Goal: Information Seeking & Learning: Find specific fact

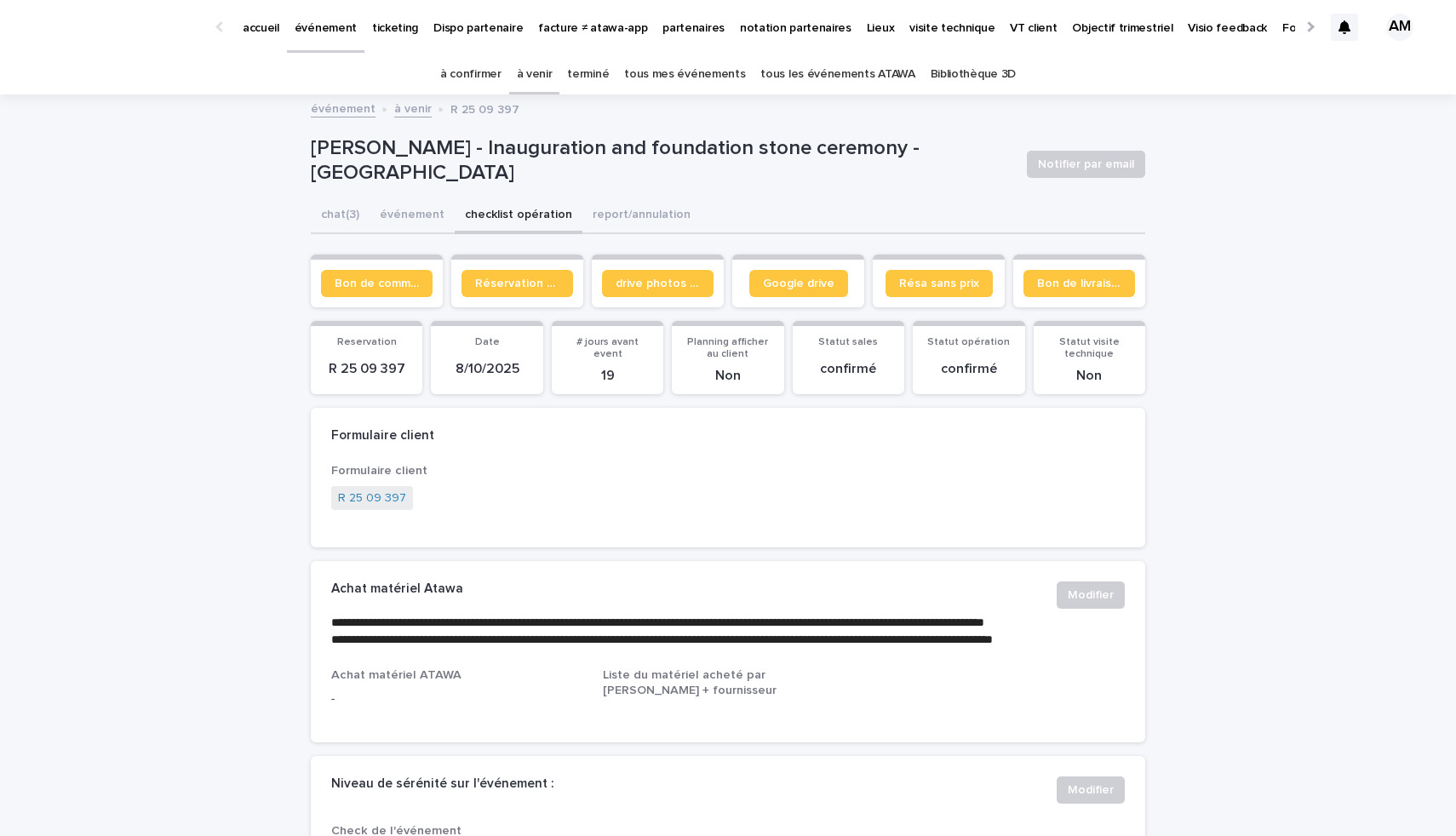
click at [471, 72] on link "à confirmer" at bounding box center [471, 74] width 61 height 40
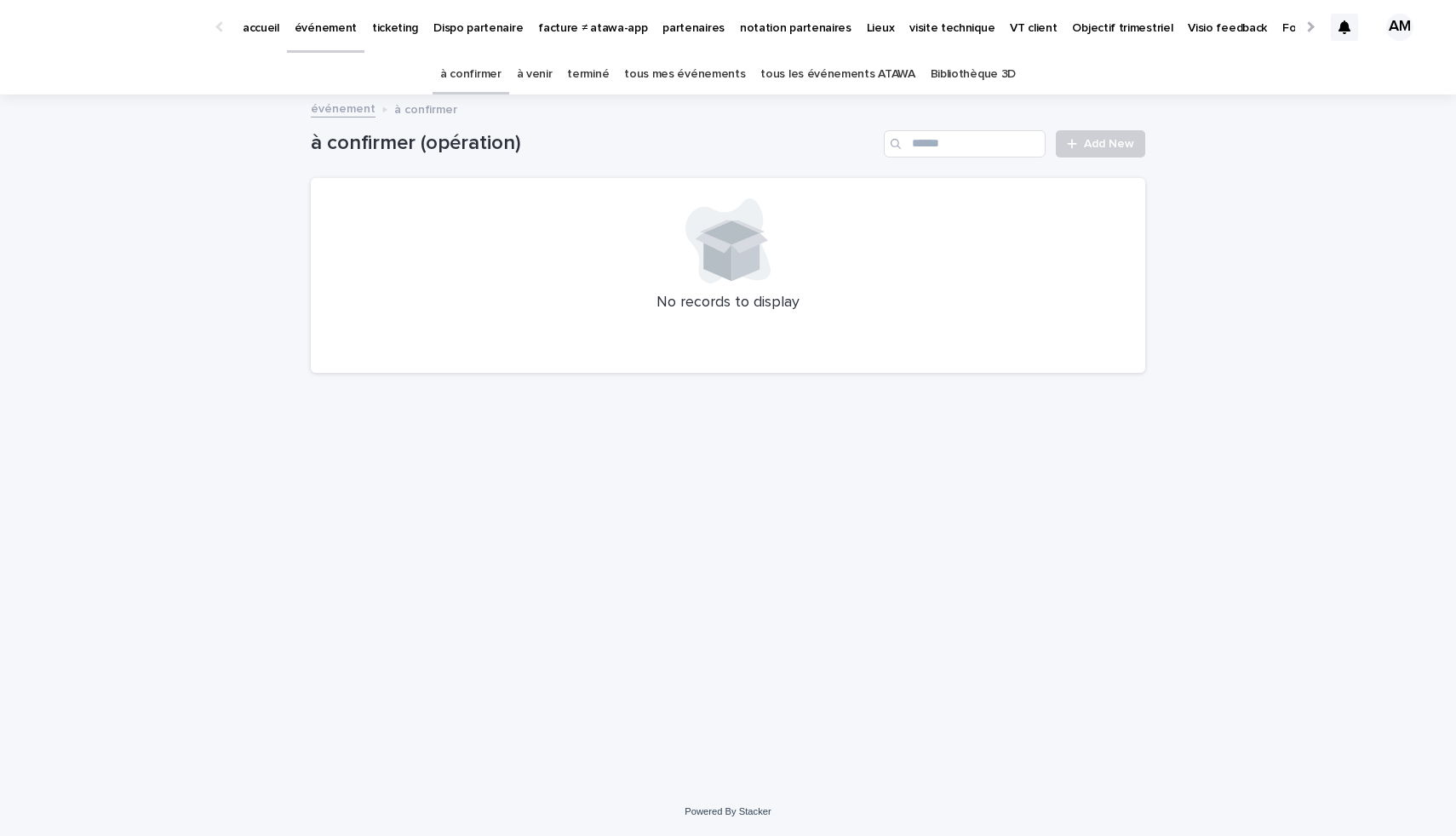
click at [581, 70] on link "terminé" at bounding box center [588, 74] width 42 height 40
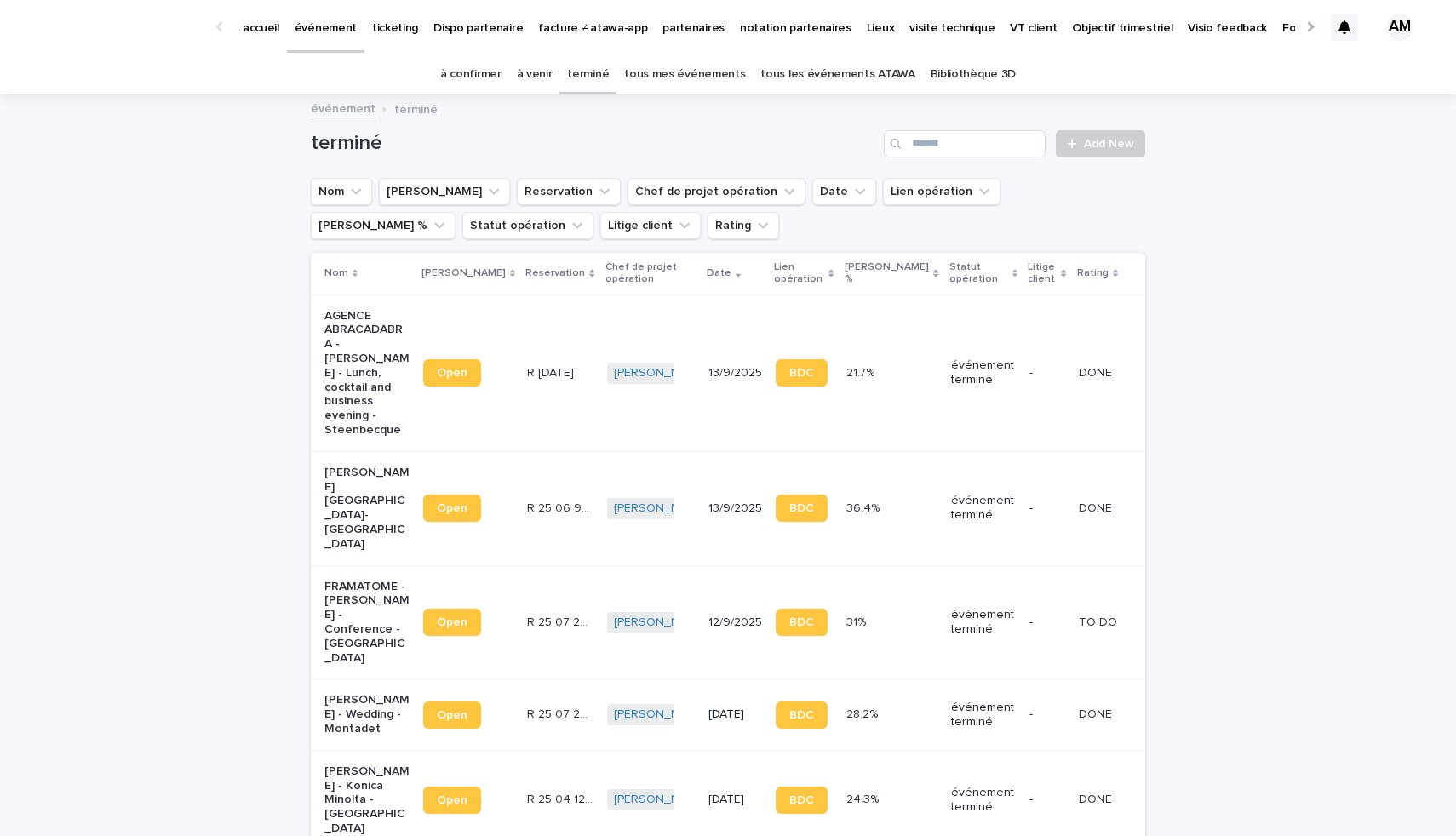
click at [541, 72] on link "à venir" at bounding box center [534, 74] width 36 height 40
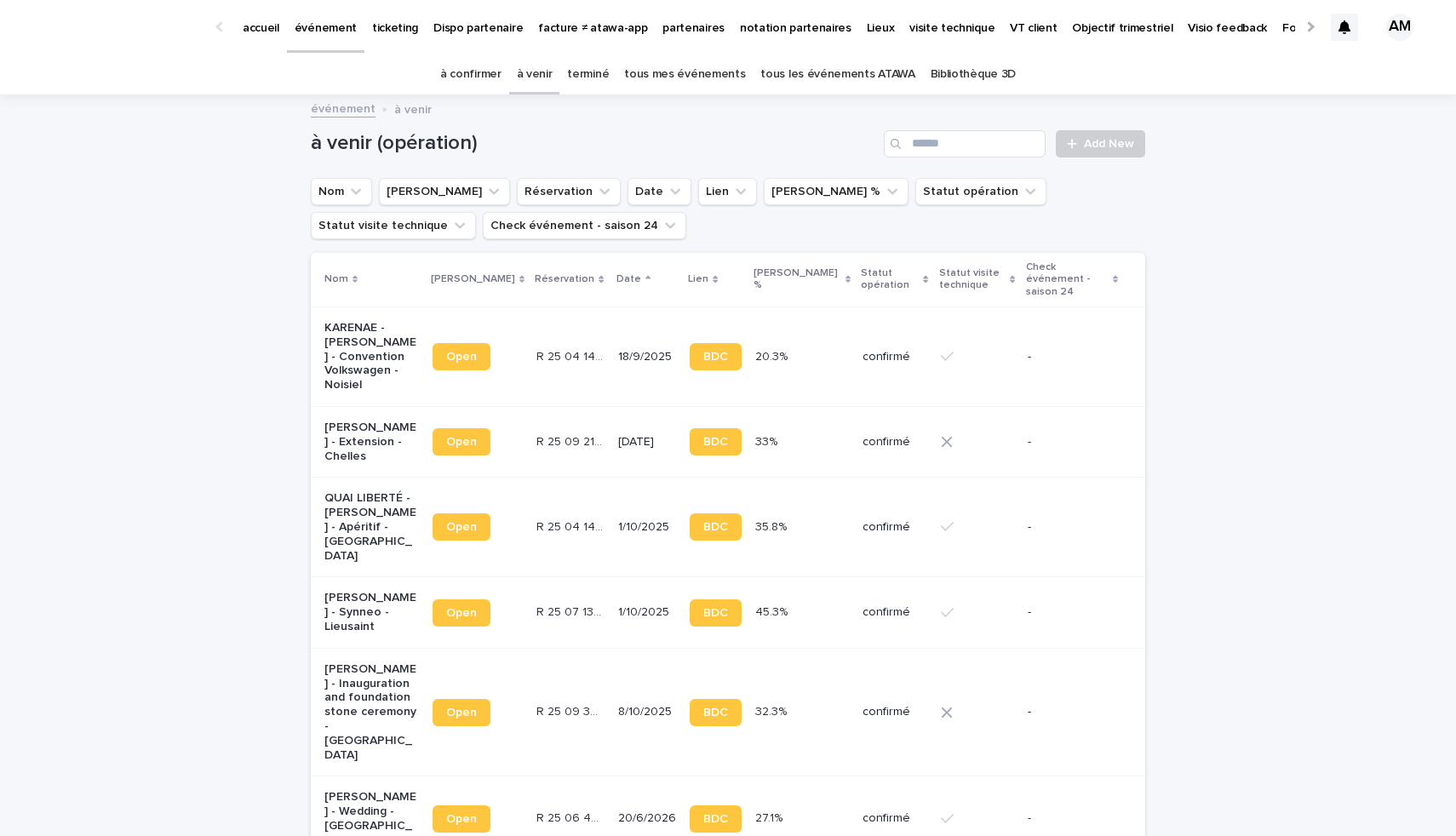
scroll to position [307, 0]
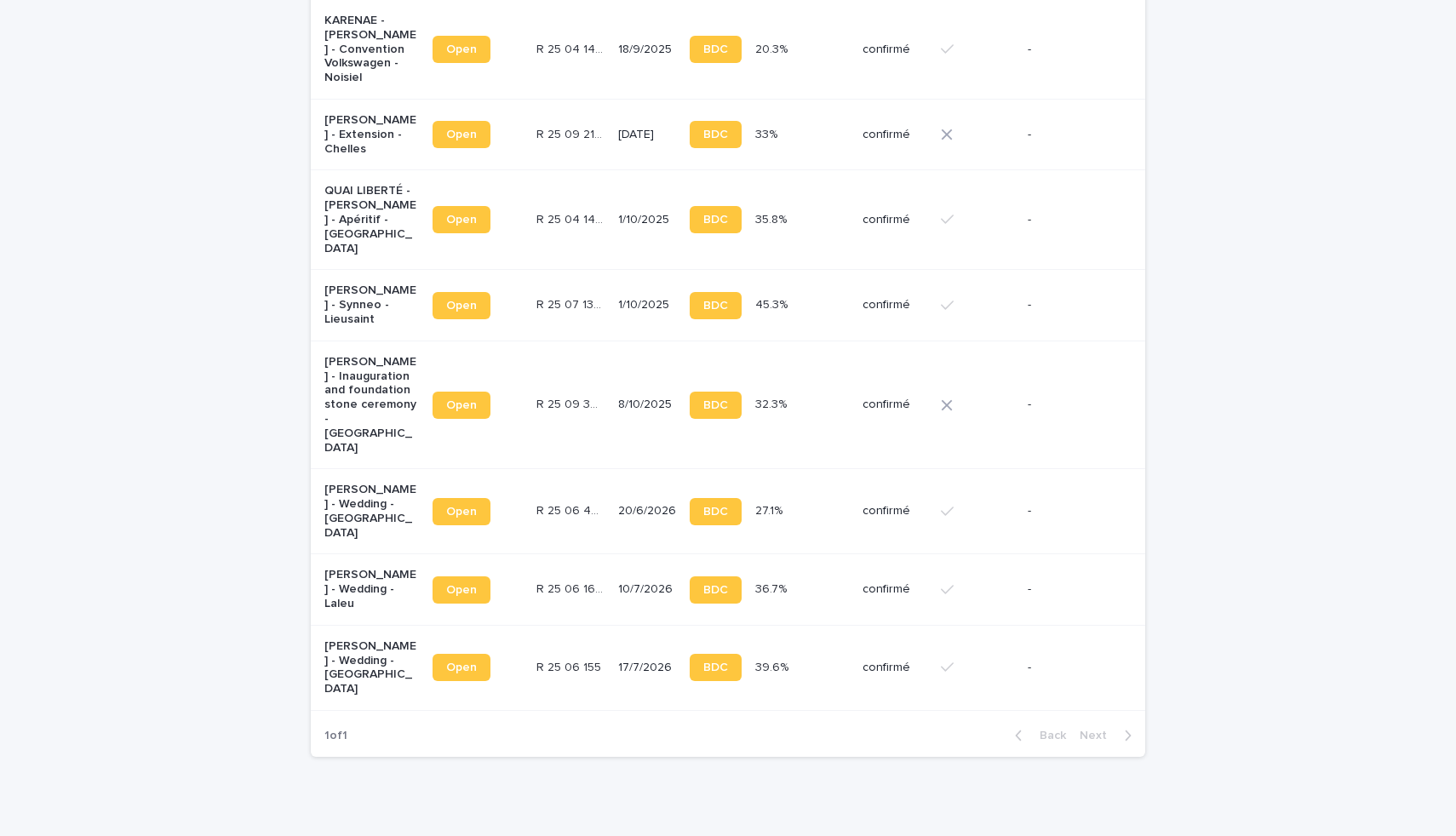
click at [355, 639] on p "Guilhem Mizrahi - Wedding - Faverolles-la-Campagne" at bounding box center [372, 668] width 94 height 57
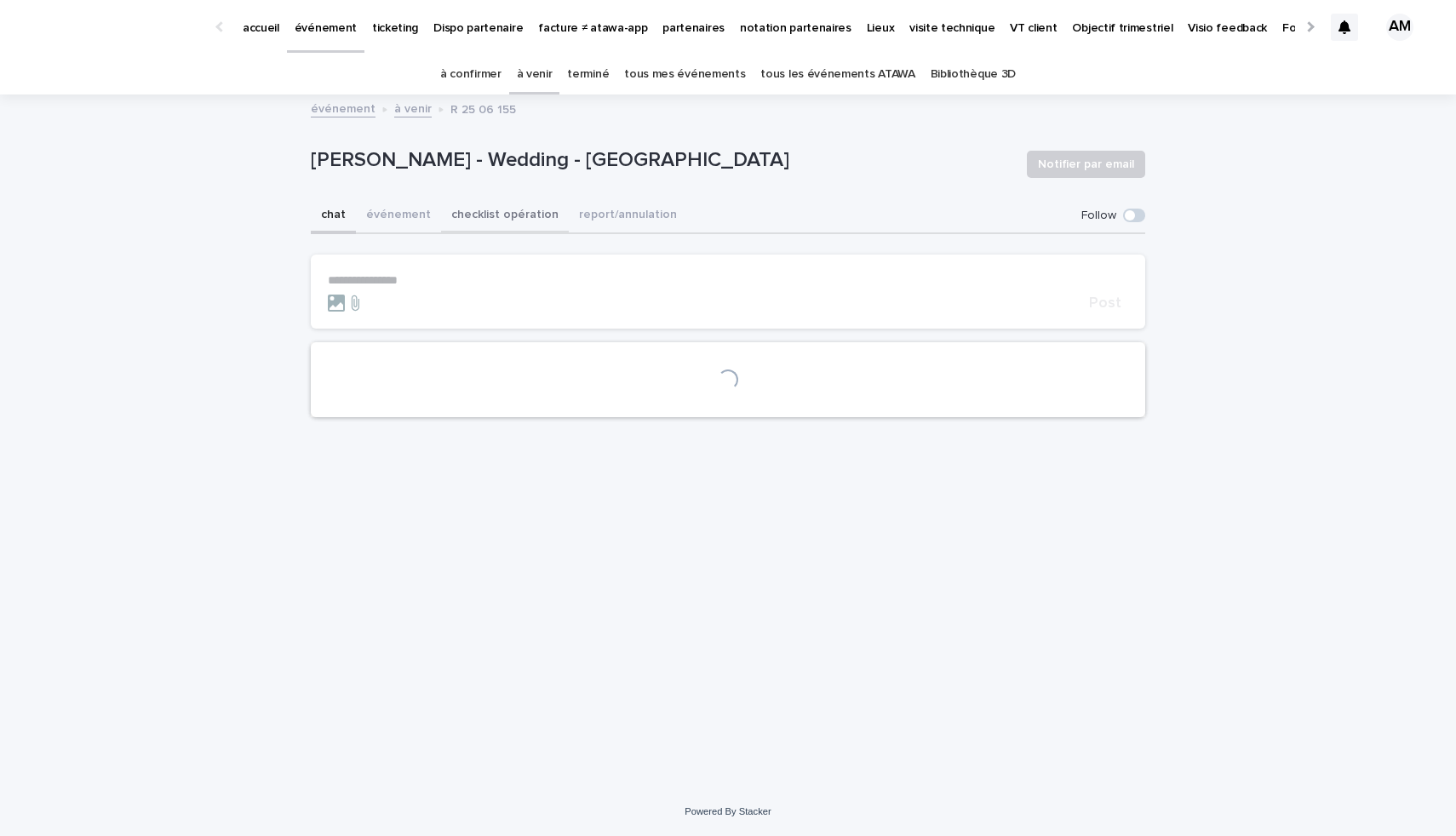
click at [533, 228] on button "checklist opération" at bounding box center [505, 216] width 127 height 36
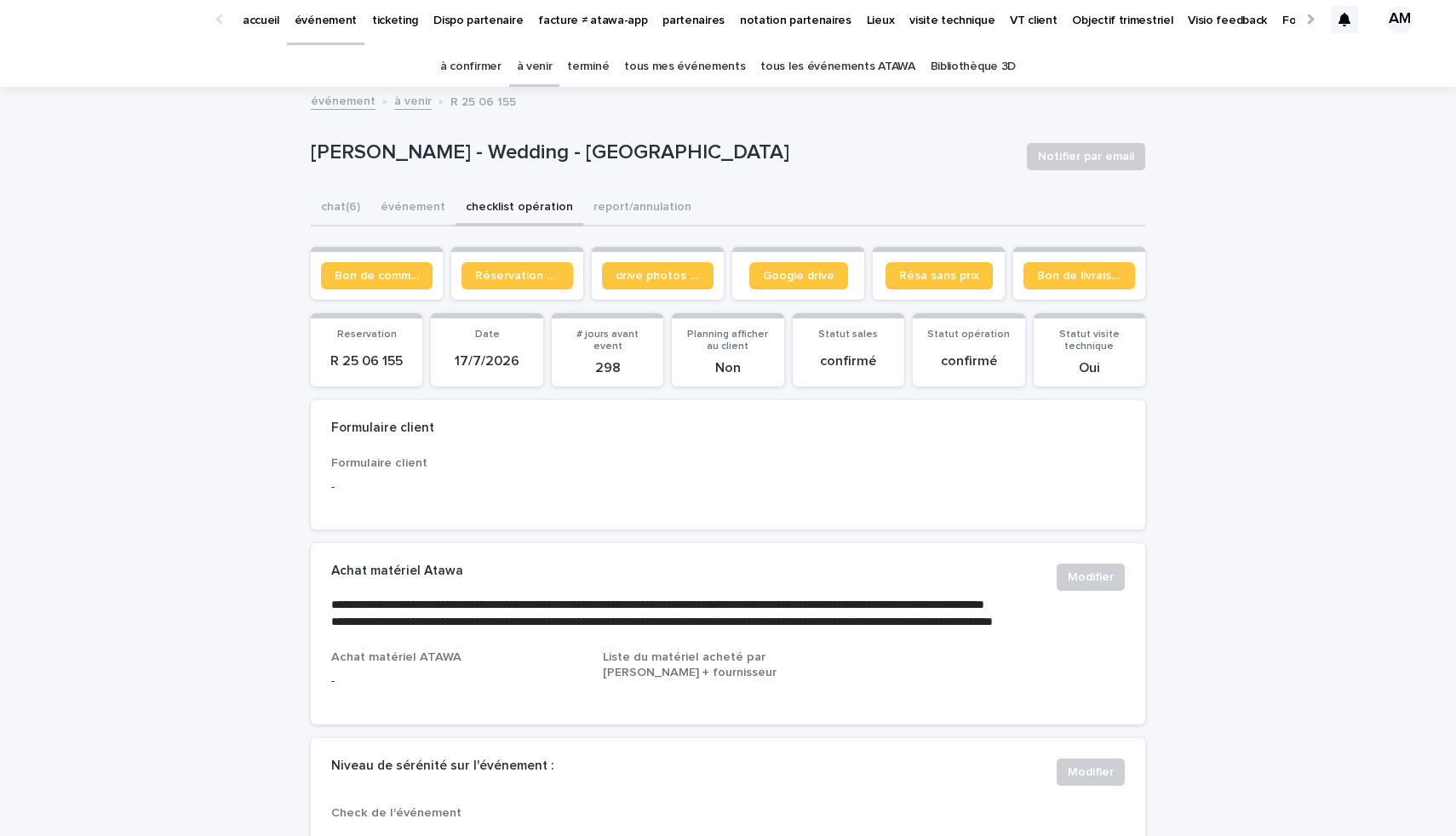
scroll to position [15, 0]
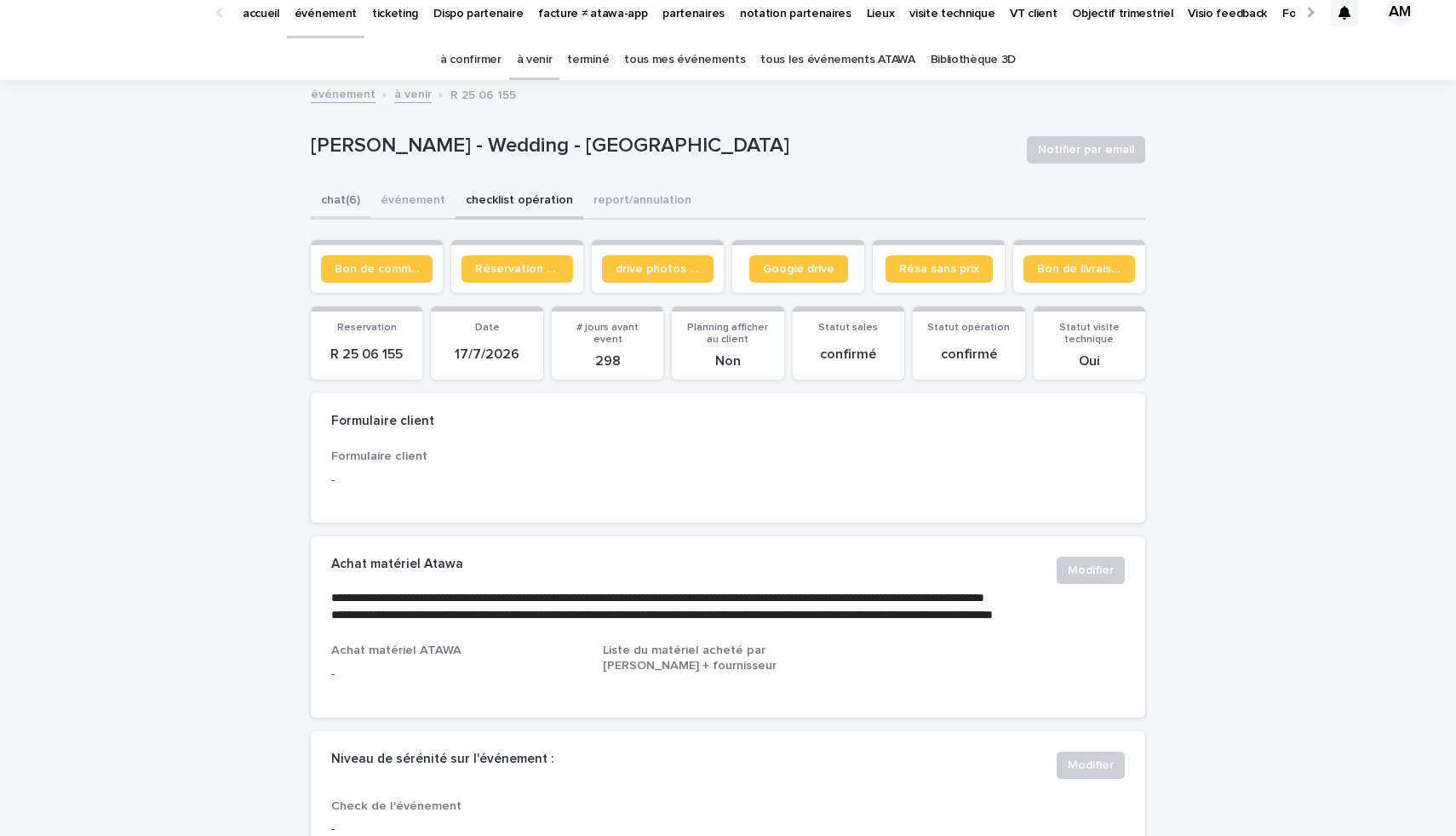
click at [340, 209] on button "chat (6)" at bounding box center [340, 201] width 60 height 36
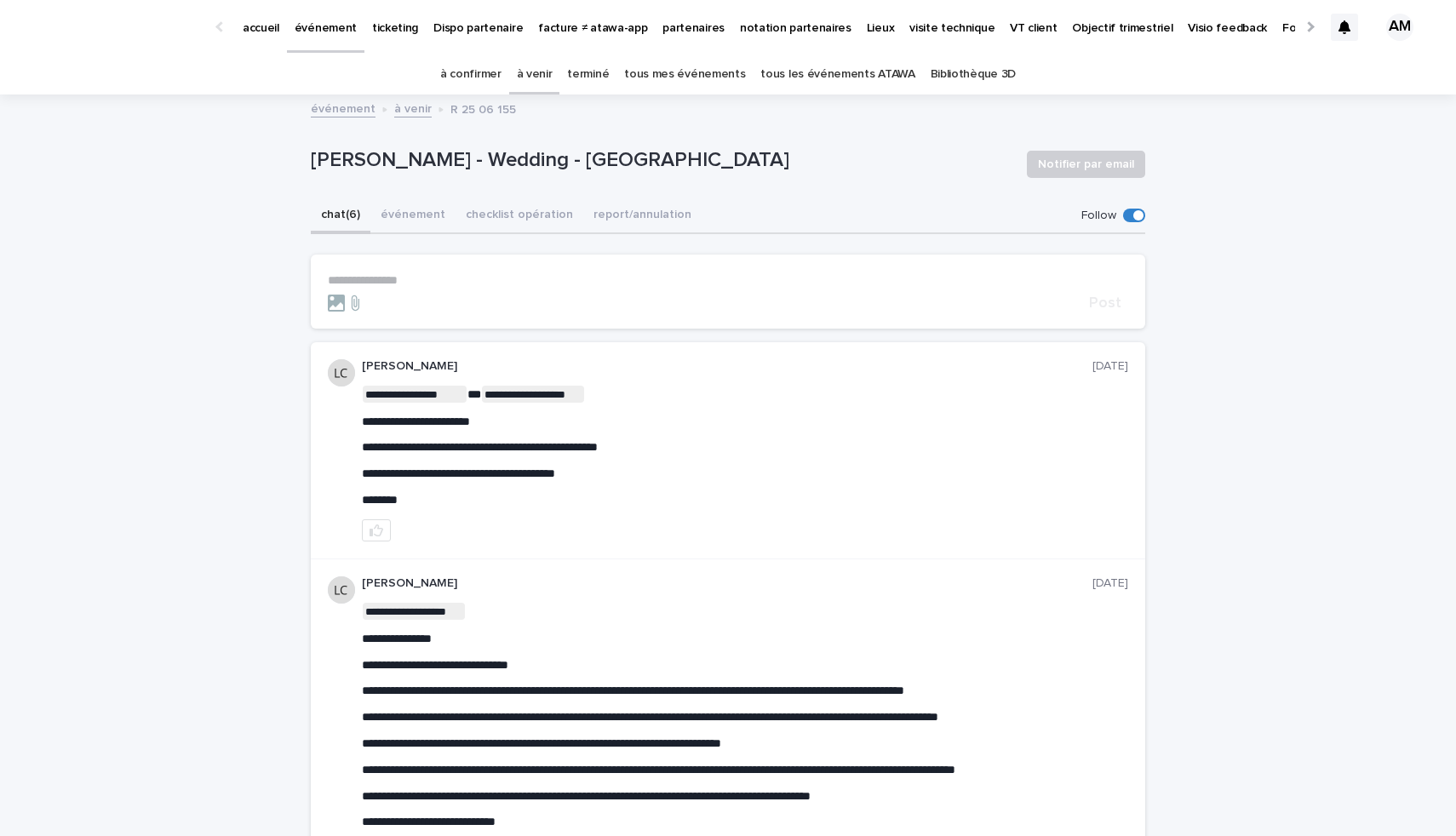
click at [662, 21] on p "partenaires" at bounding box center [693, 18] width 62 height 36
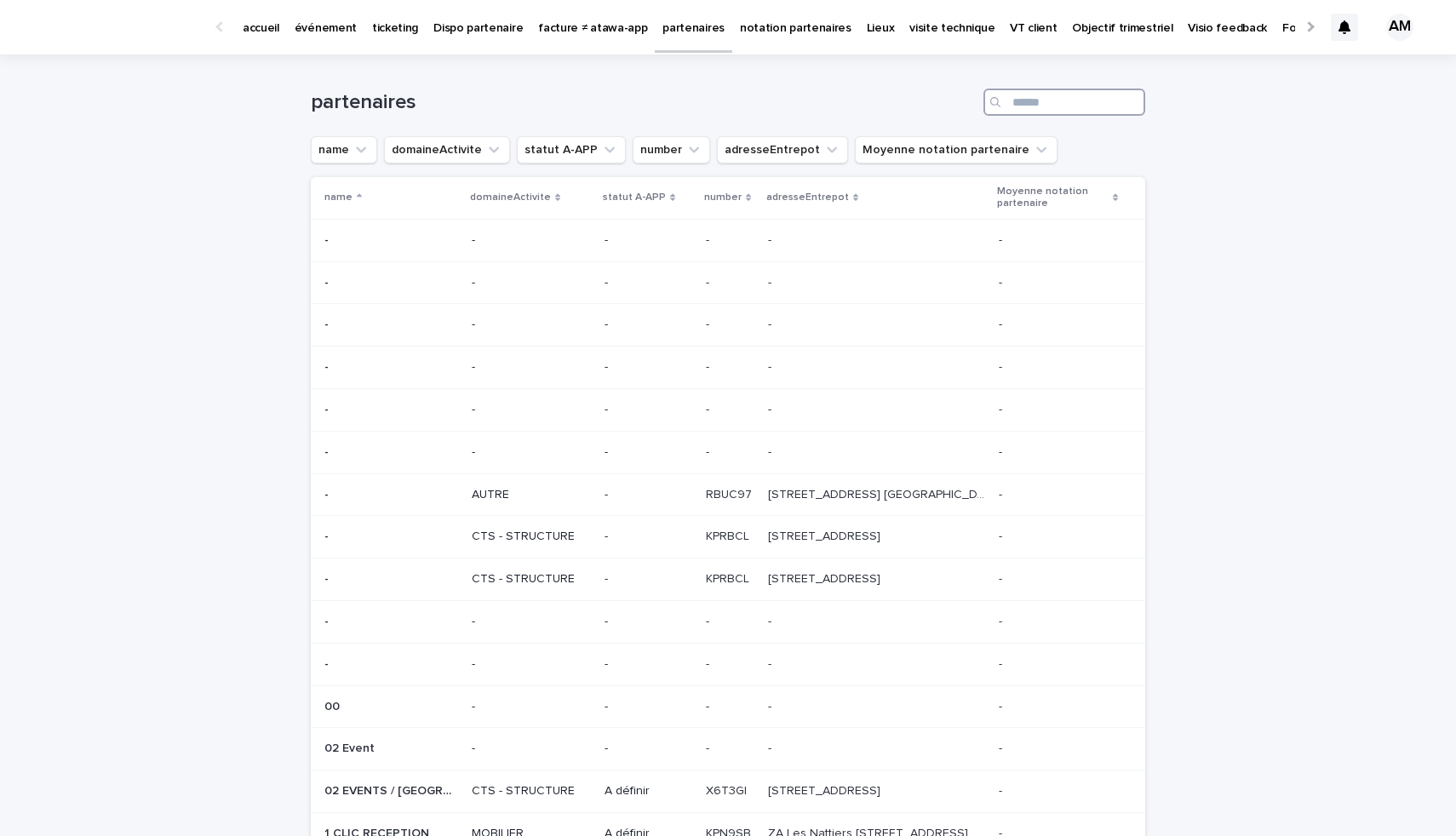
click at [1022, 112] on input "Search" at bounding box center [1064, 102] width 161 height 28
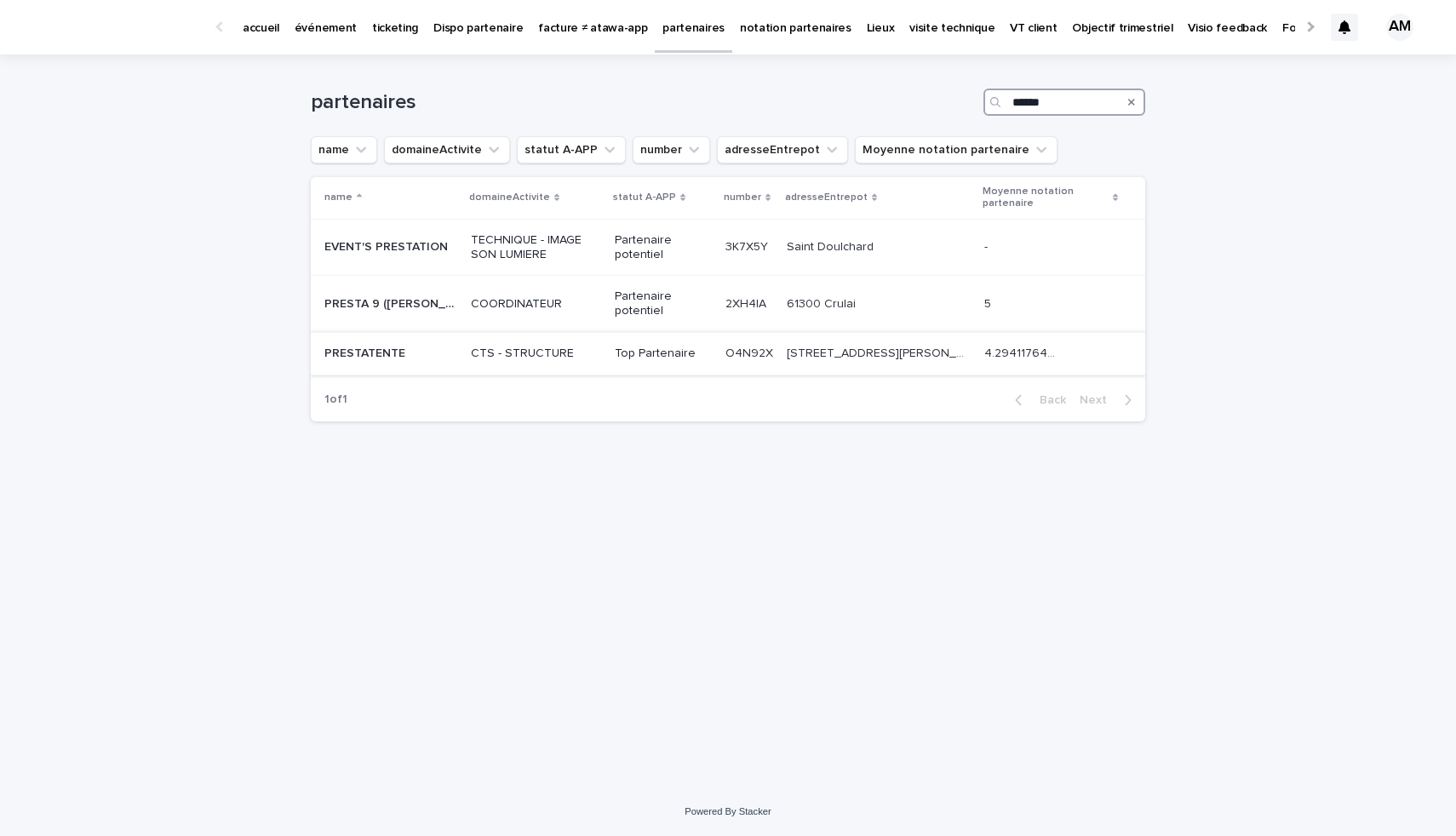
type input "******"
click at [429, 343] on div "PRESTATENTE PRESTATENTE" at bounding box center [391, 353] width 133 height 28
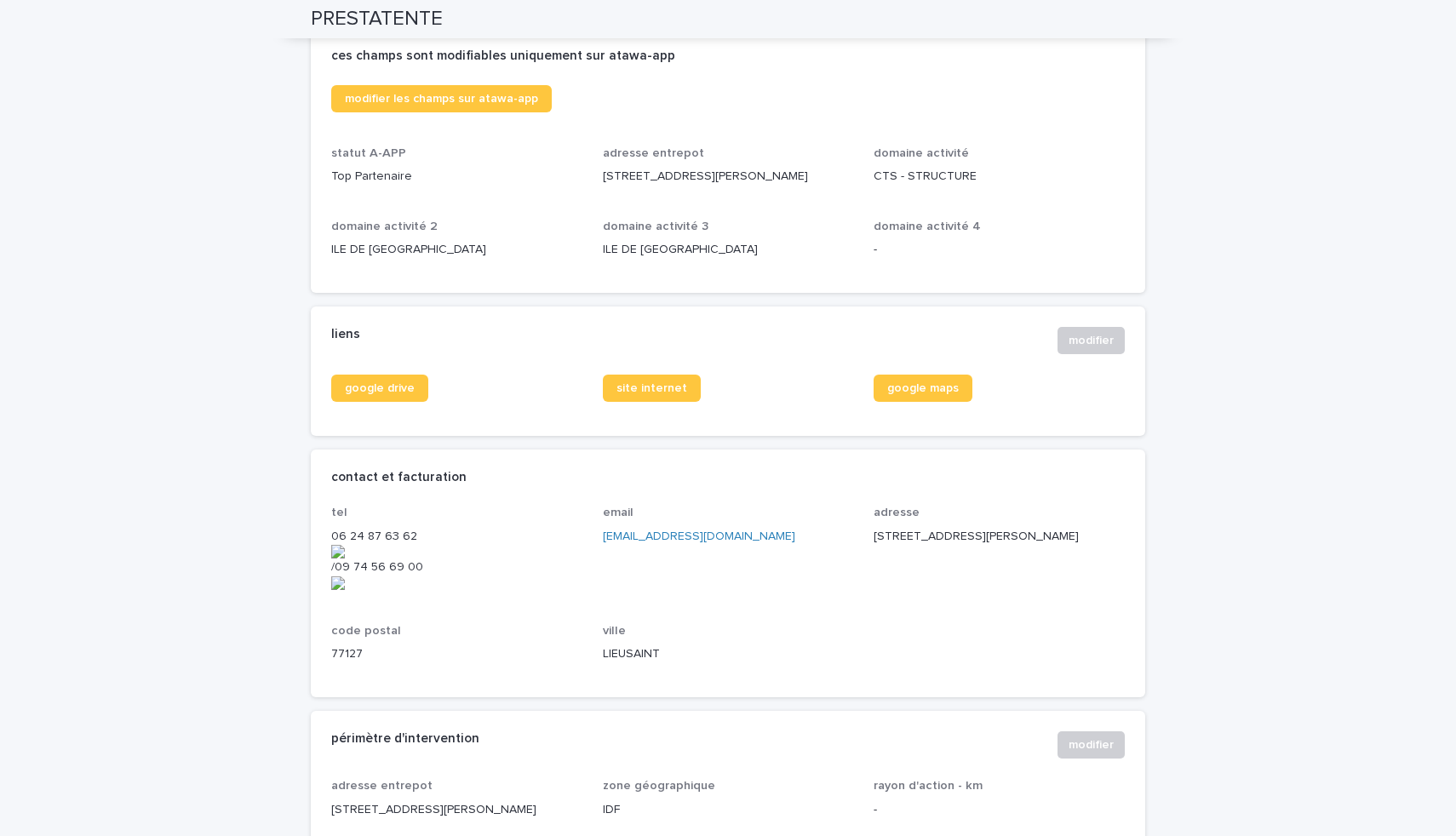
scroll to position [432, 0]
drag, startPoint x: 593, startPoint y: 181, endPoint x: 851, endPoint y: 188, distance: 258.1
click at [851, 188] on div "modifier les champs sur atawa-app statut A-APP Top Partenaire adresse entrepot …" at bounding box center [728, 177] width 794 height 187
copy p "441 Avenue Marguerite Perey, 77127 LIEUSAINT"
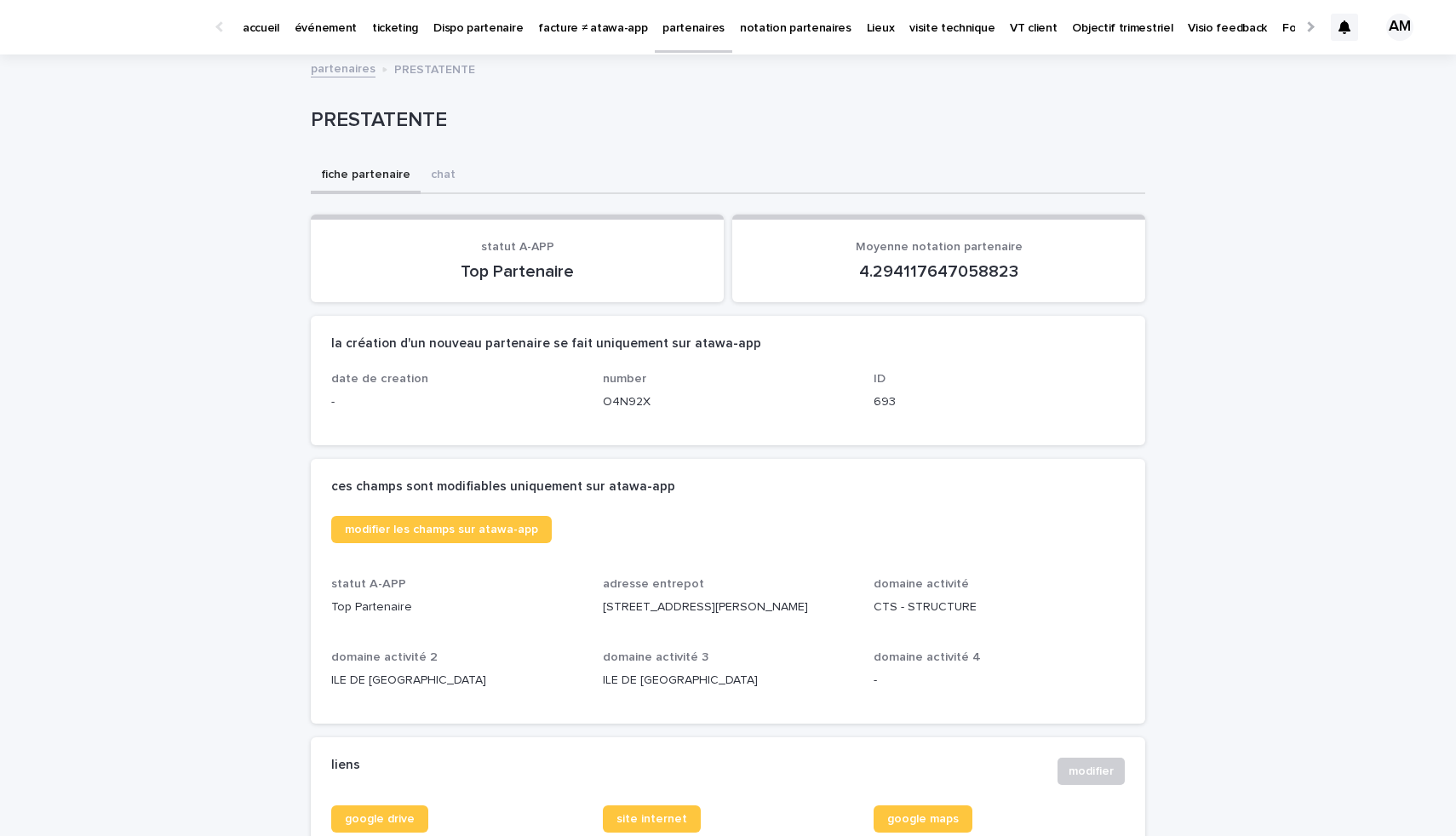
click at [677, 33] on p "partenaires" at bounding box center [693, 18] width 62 height 36
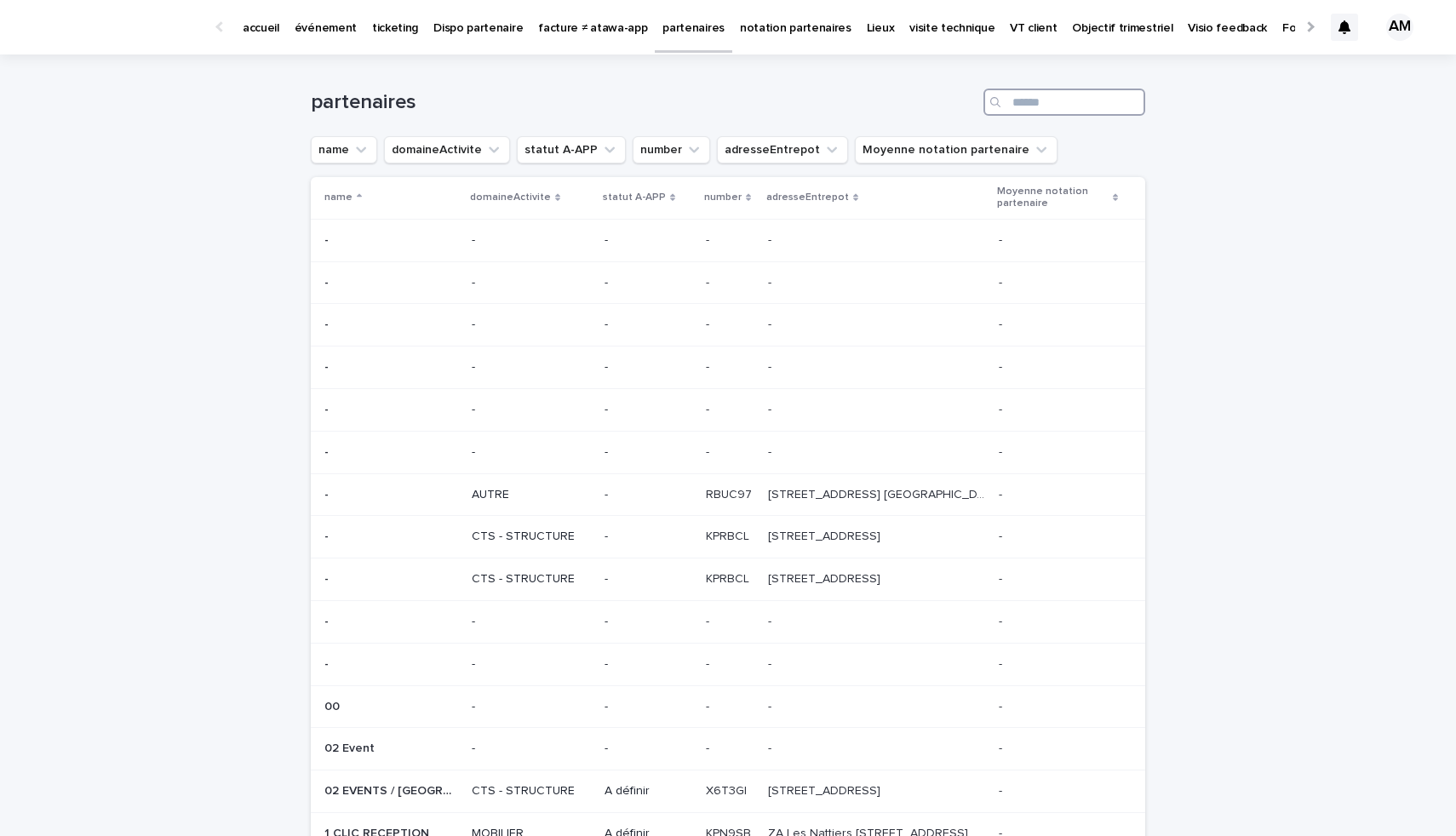
click at [1078, 96] on input "Search" at bounding box center [1064, 102] width 161 height 28
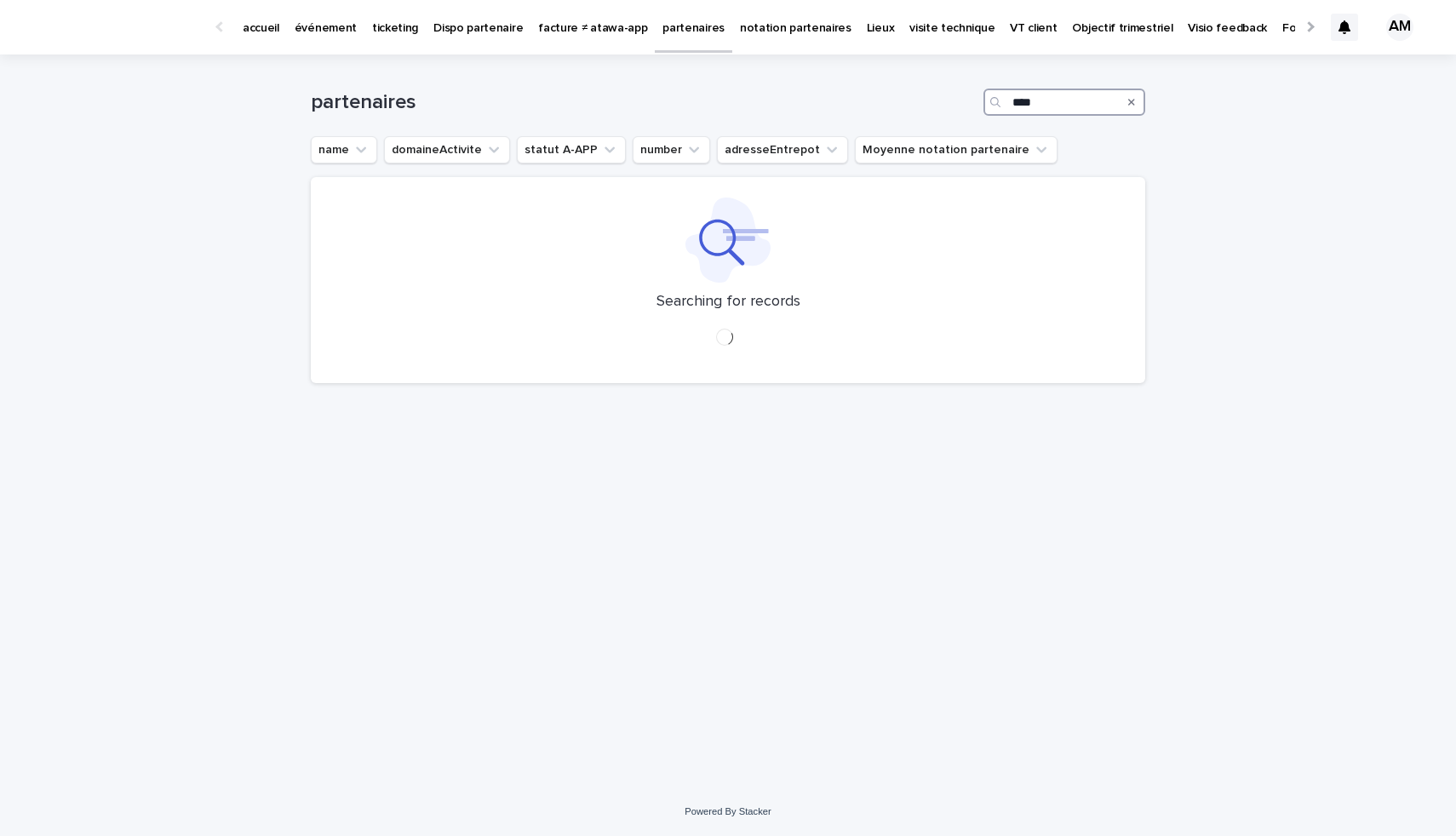
type input "****"
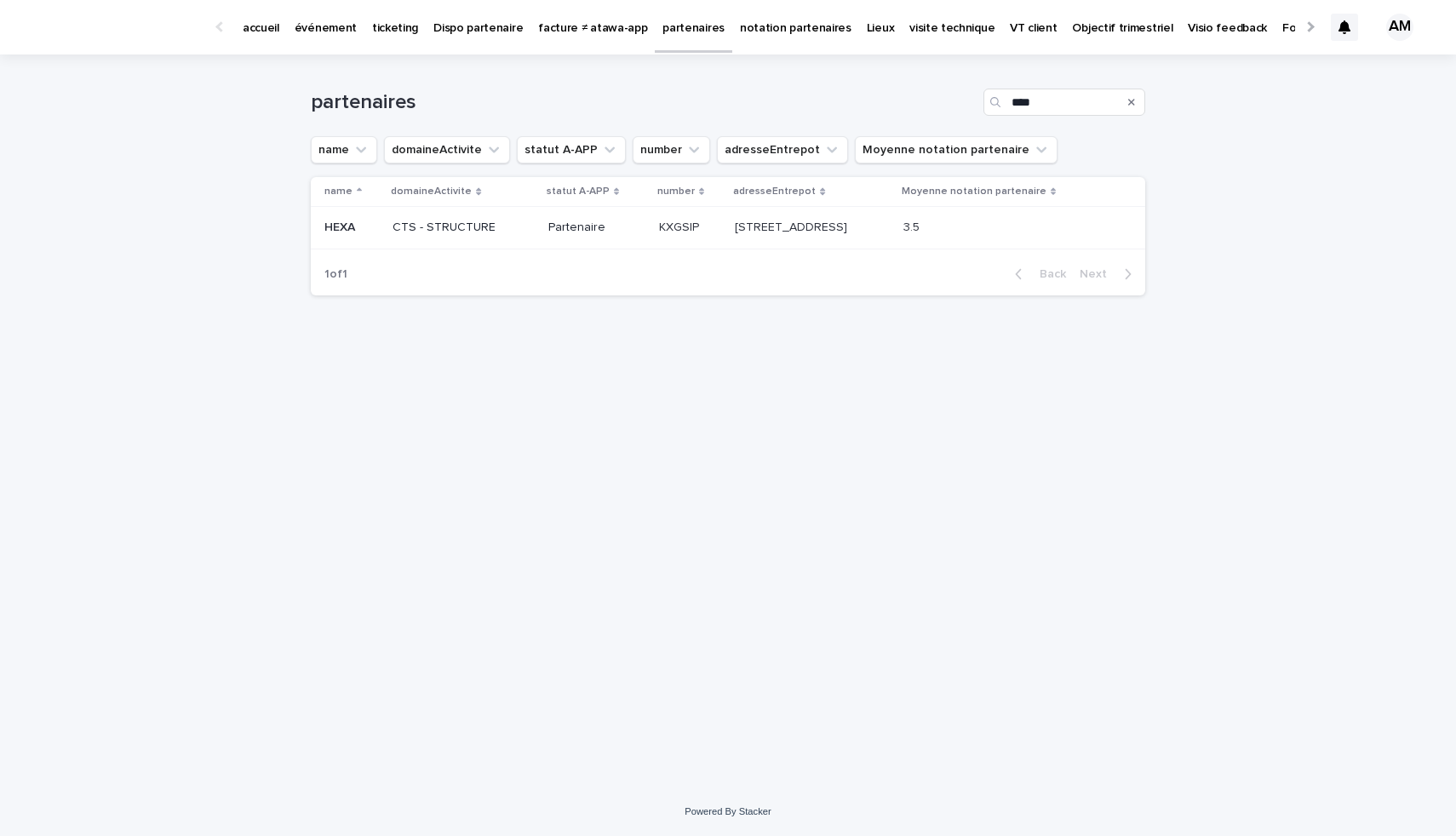
click at [803, 245] on td "2, chemin du Barrage PORT DE L'ILON 78520 SAINT MARTIN LA GARENNE 2, chemin du …" at bounding box center [812, 228] width 168 height 42
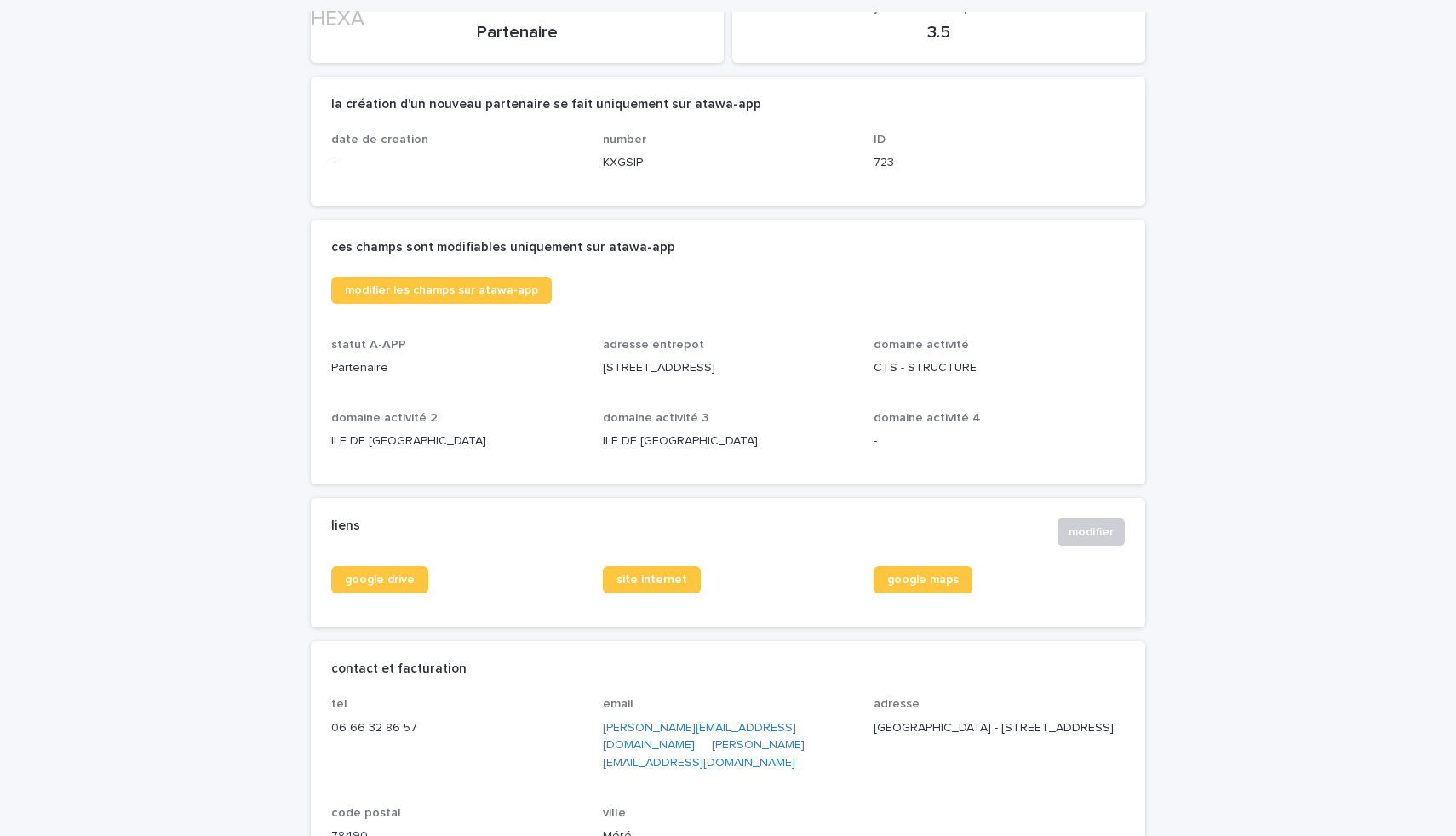
scroll to position [244, 0]
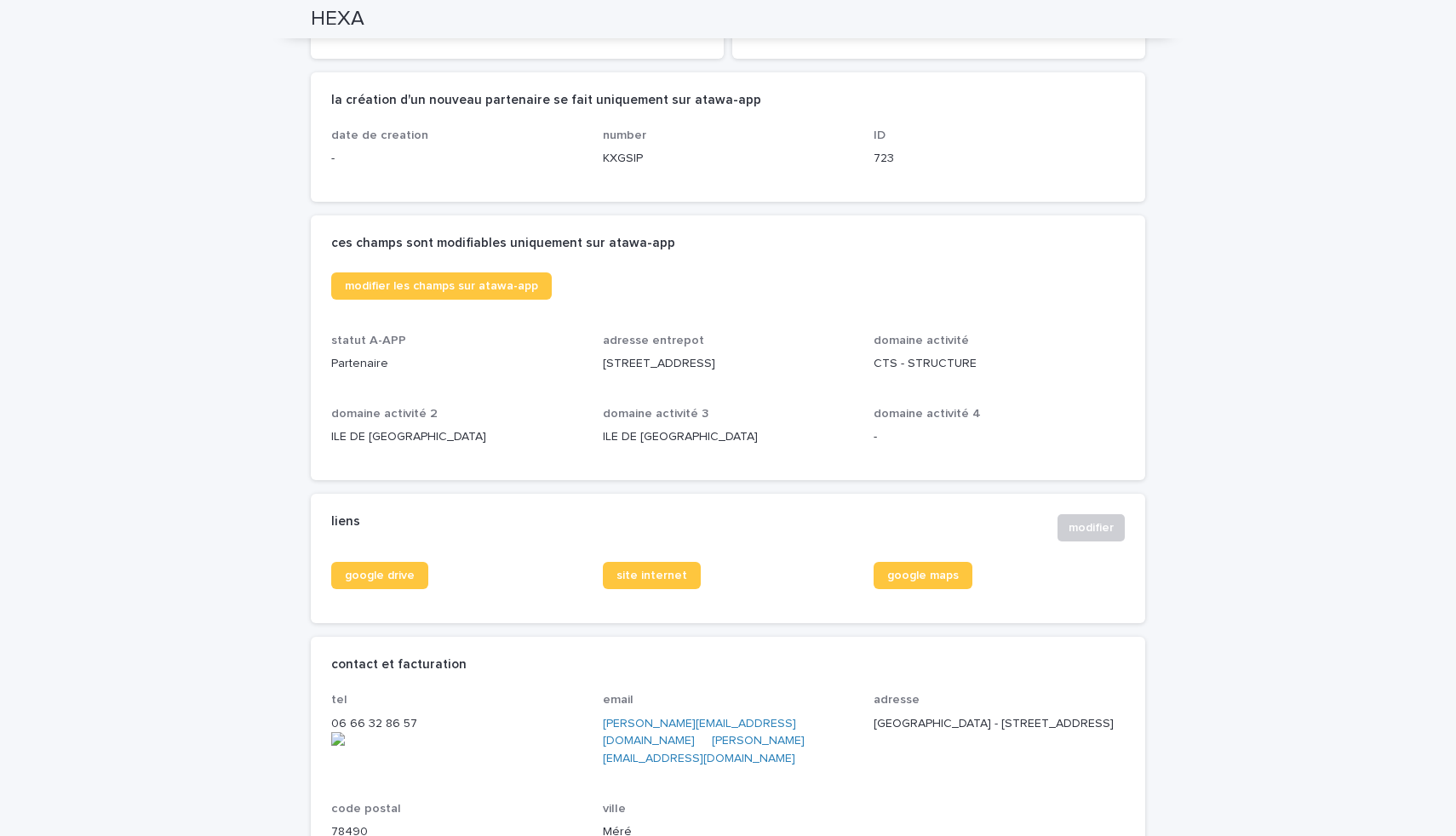
drag, startPoint x: 770, startPoint y: 380, endPoint x: 602, endPoint y: 359, distance: 169.3
click at [603, 359] on p "2, chemin du Barrage PORT DE L'ILON 78520 SAINT MARTIN LA GARENNE" at bounding box center [728, 364] width 251 height 18
copy p "2, chemin du Barrage PORT DE L'ILON 78520 SAINT MARTIN LA GARENNE"
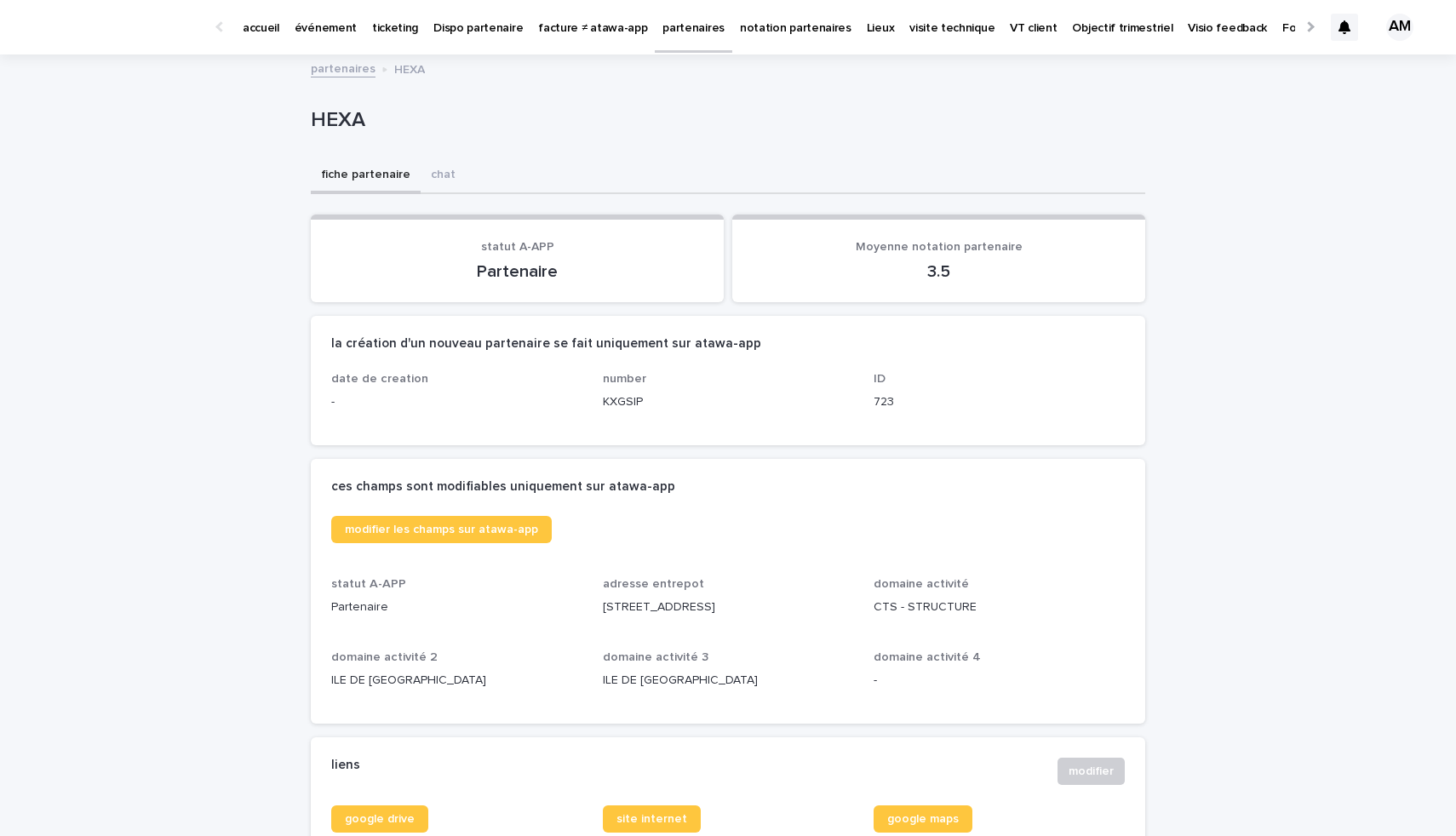
click at [664, 27] on p "partenaires" at bounding box center [693, 18] width 62 height 36
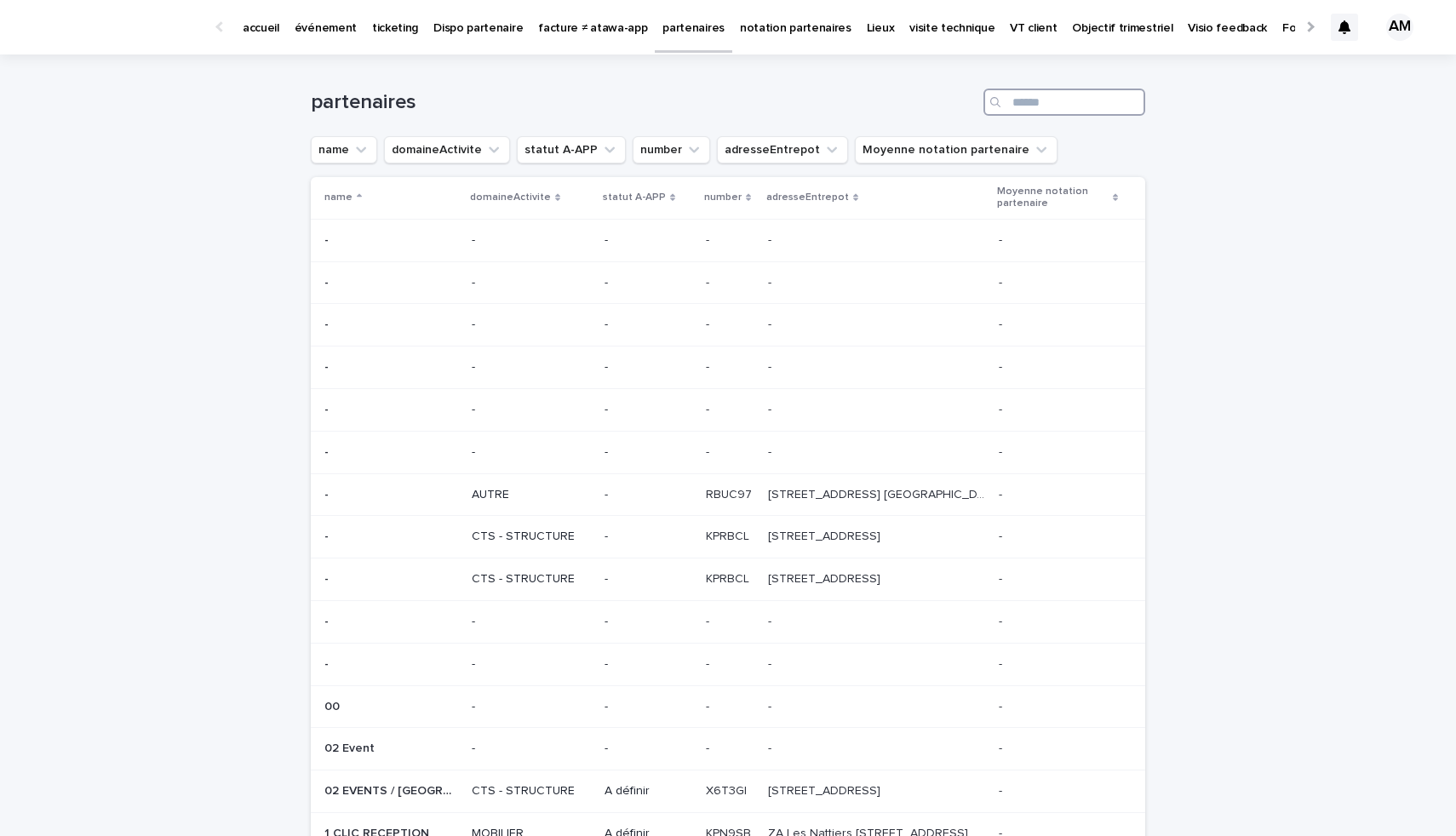
click at [1044, 109] on input "Search" at bounding box center [1064, 102] width 161 height 28
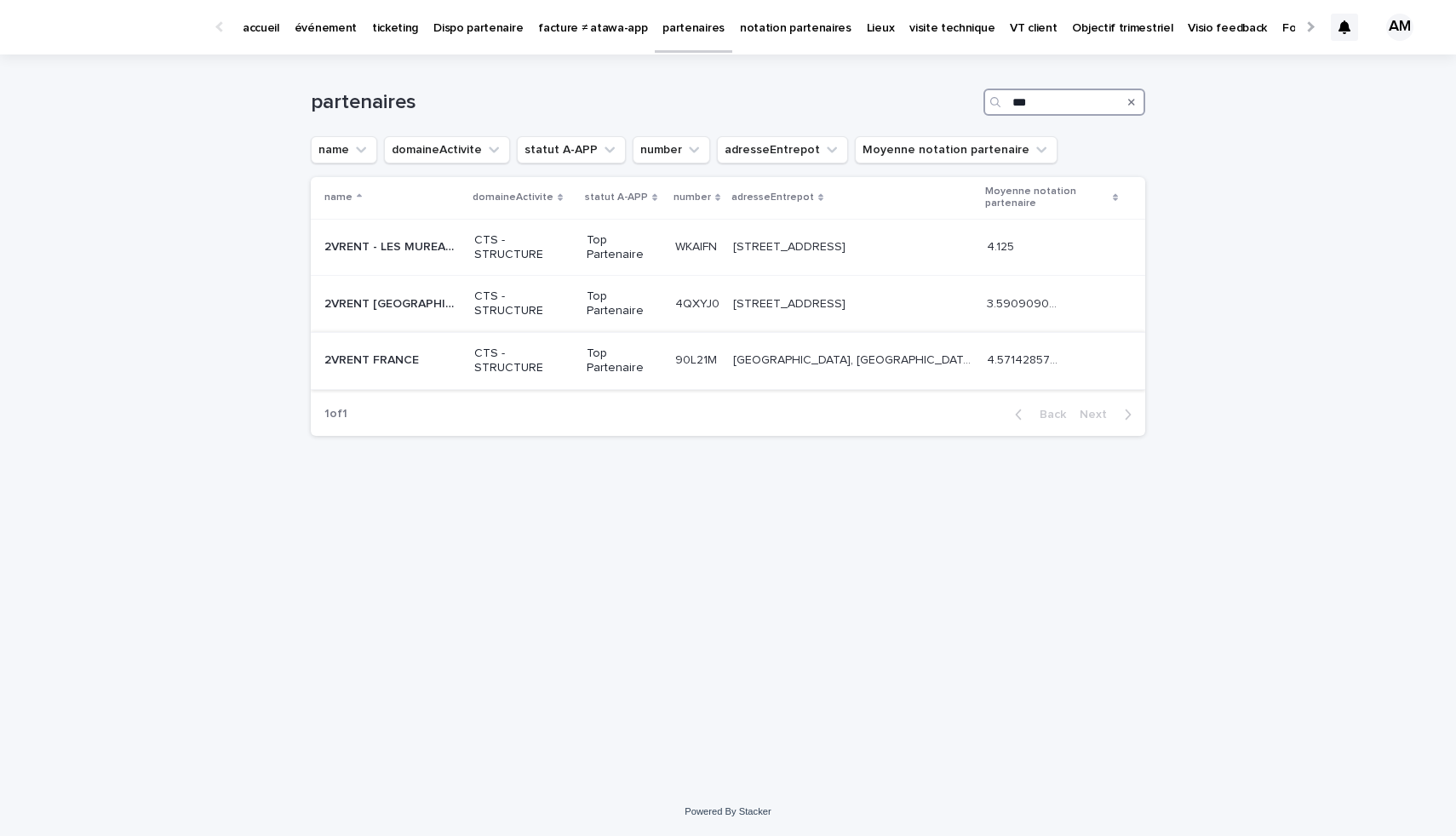
type input "***"
click at [410, 338] on td "2VRENT FRANCE 2VRENT FRANCE" at bounding box center [389, 361] width 157 height 57
click at [413, 305] on p "2VRENT BELGIQUE" at bounding box center [394, 302] width 139 height 18
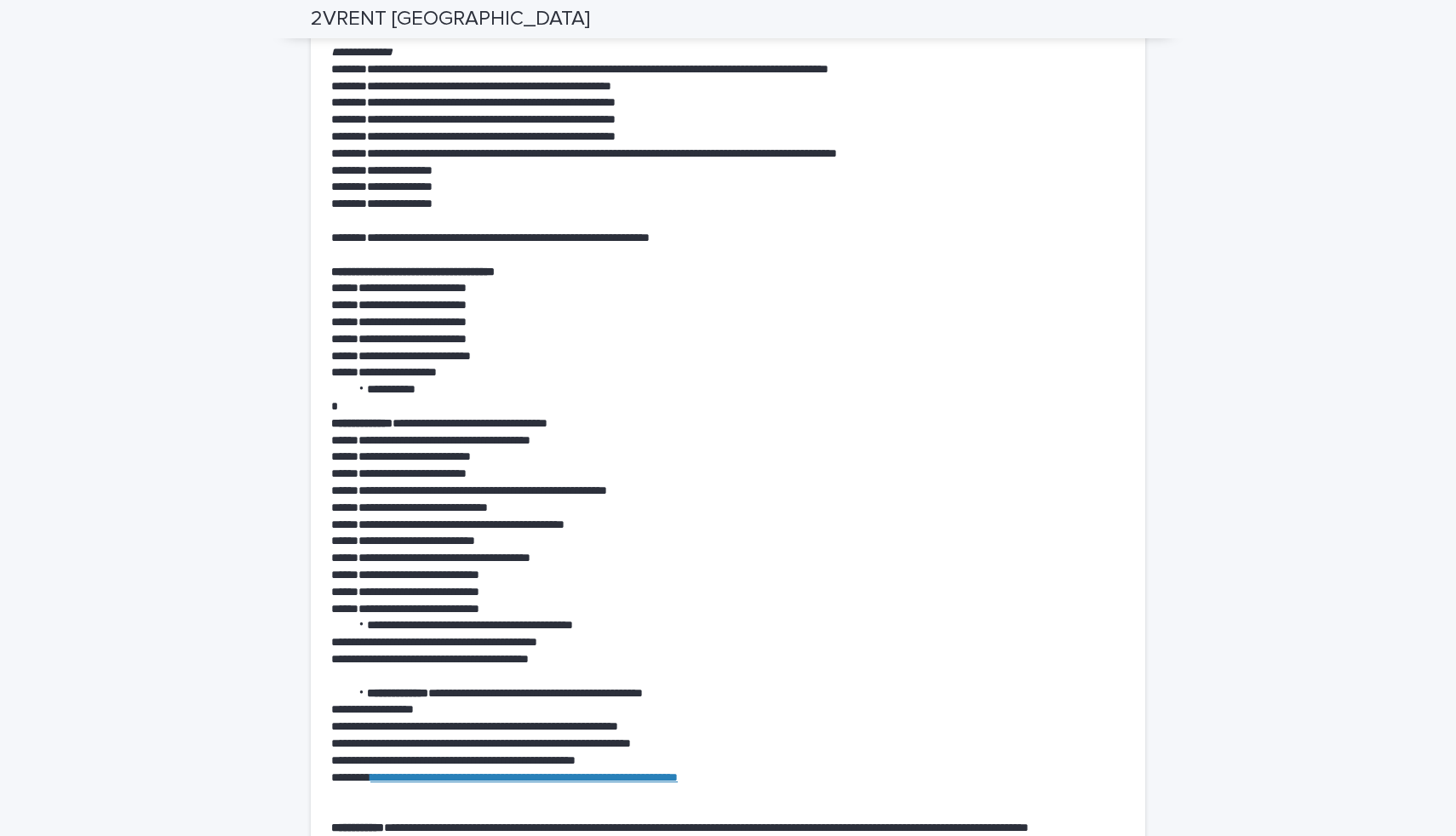
scroll to position [4423, 0]
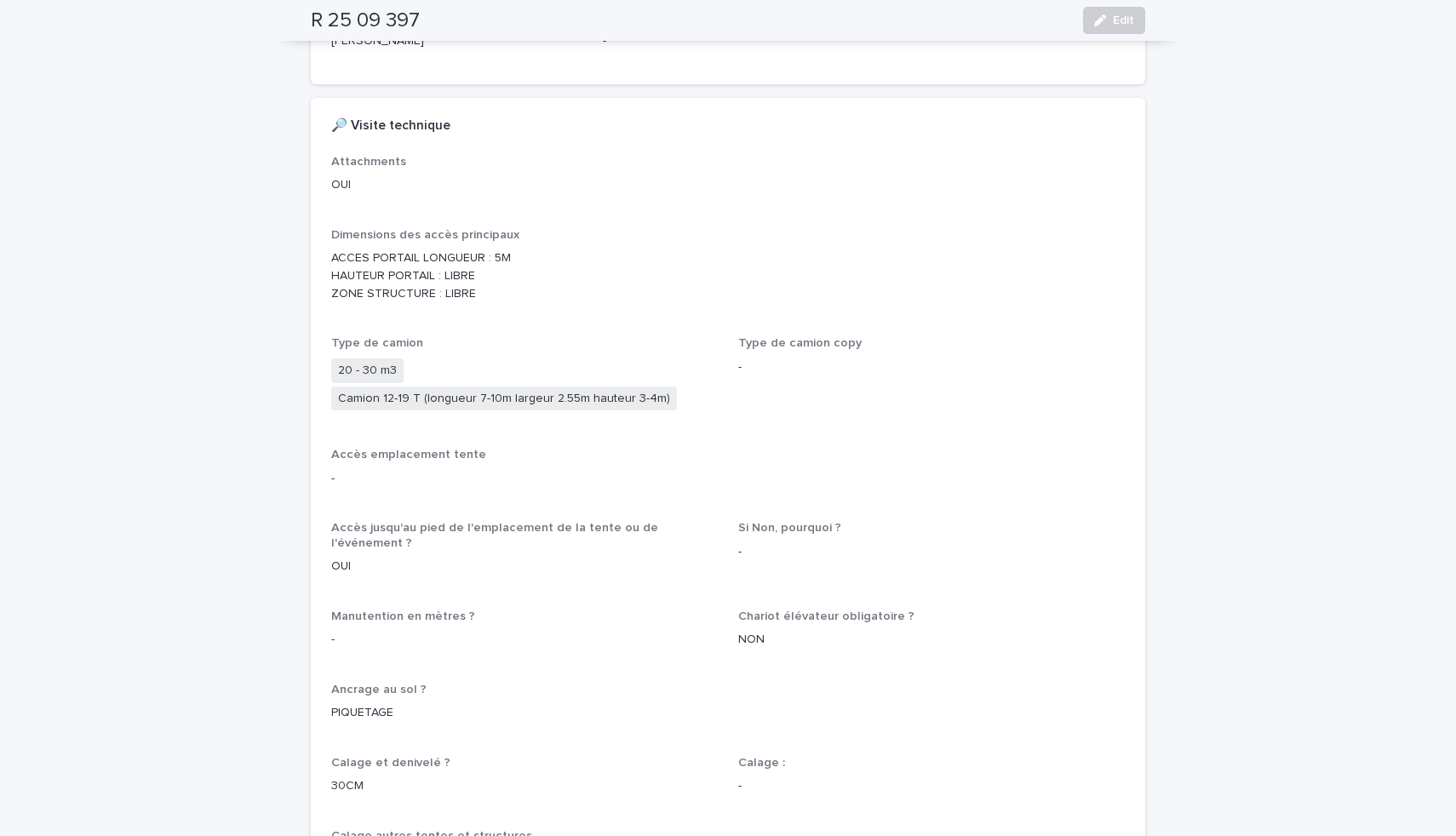
scroll to position [702, 0]
